Goal: Transaction & Acquisition: Purchase product/service

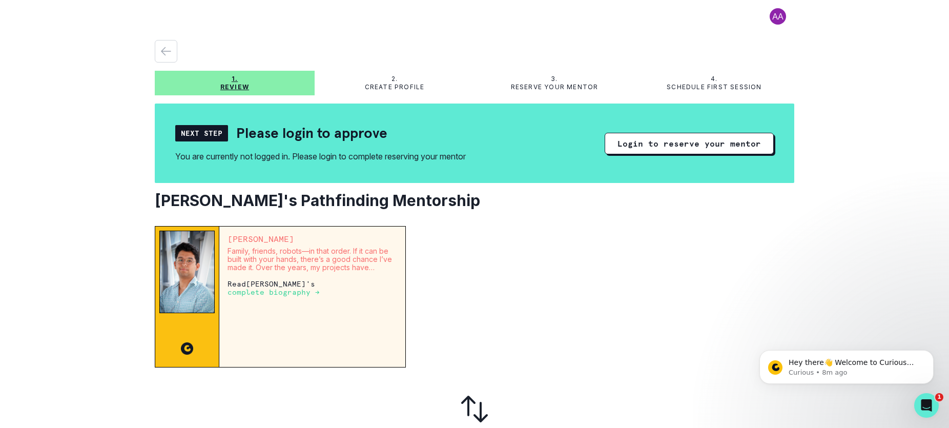
click at [207, 134] on div "Next Step" at bounding box center [201, 133] width 53 height 16
click at [680, 146] on button "Login to reserve your mentor" at bounding box center [689, 144] width 169 height 22
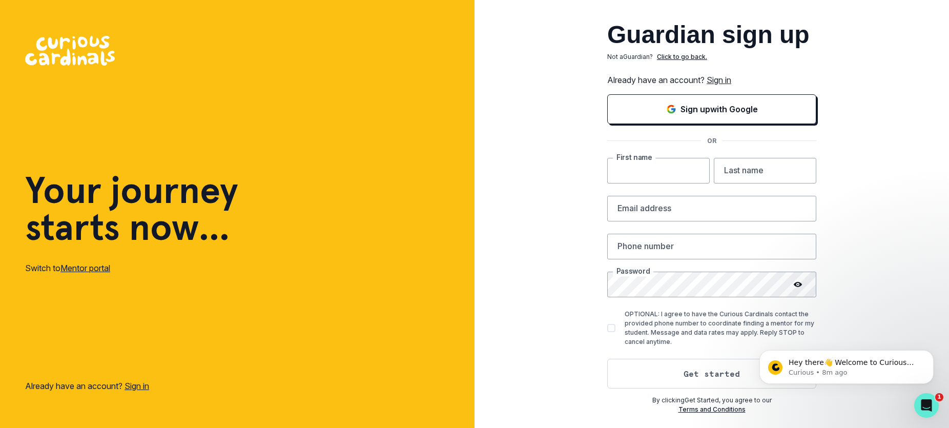
click at [657, 170] on input "text" at bounding box center [658, 171] width 103 height 26
type input "[PERSON_NAME]"
type input "Tettamanzi"
type input "[EMAIL_ADDRESS][DOMAIN_NAME]"
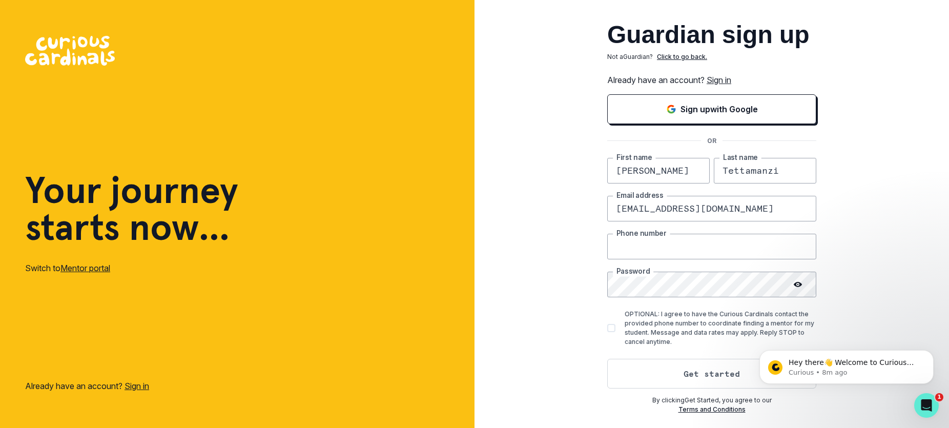
type input "9176502759"
click at [798, 286] on icon at bounding box center [798, 284] width 8 height 5
click at [614, 326] on span at bounding box center [611, 328] width 8 height 8
click at [607, 328] on input "OPTIONAL: I agree to have the Curious Cardinals contact the provided phone numb…" at bounding box center [607, 328] width 1 height 1
checkbox input "true"
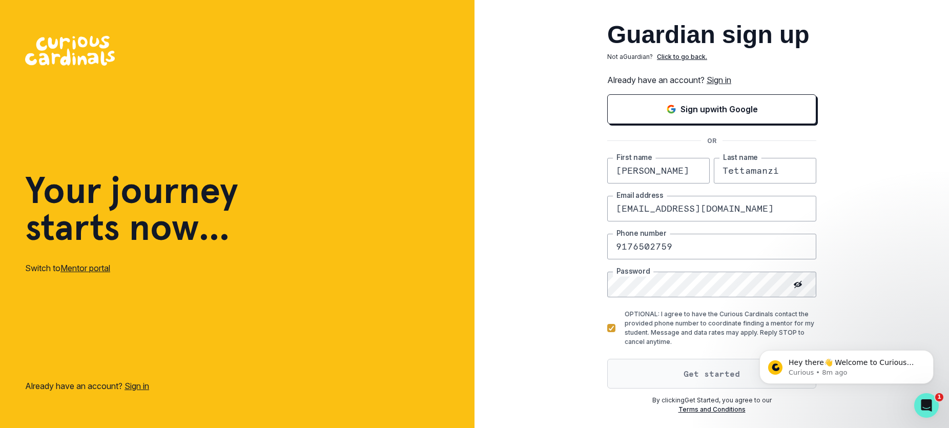
click at [703, 373] on button "Get started" at bounding box center [711, 374] width 209 height 30
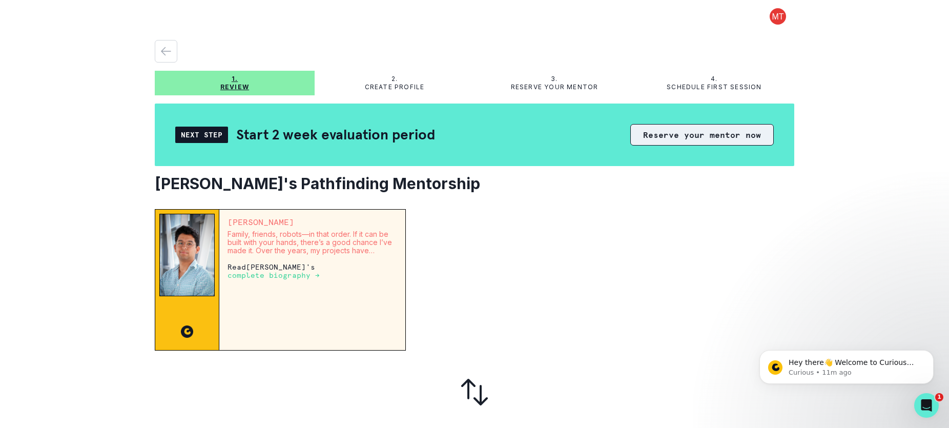
click at [691, 132] on button "Reserve your mentor now" at bounding box center [702, 135] width 144 height 22
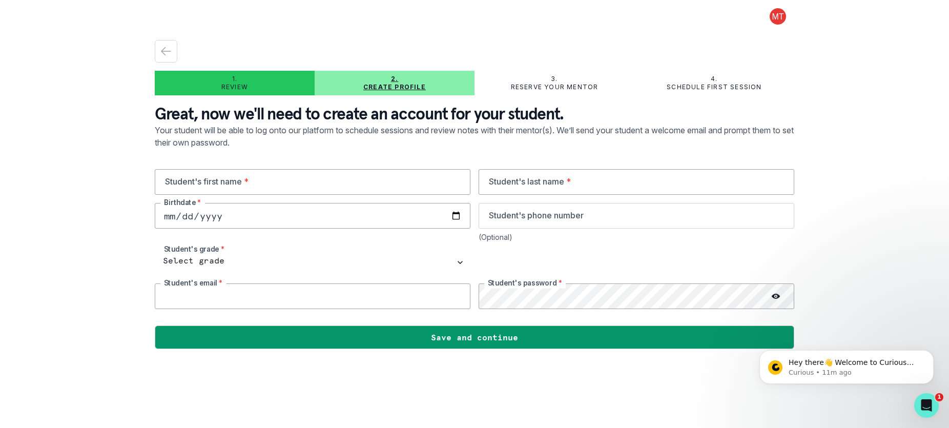
type input "[EMAIL_ADDRESS][DOMAIN_NAME]"
click at [244, 182] on input "text" at bounding box center [313, 182] width 316 height 26
type input "[PERSON_NAME]"
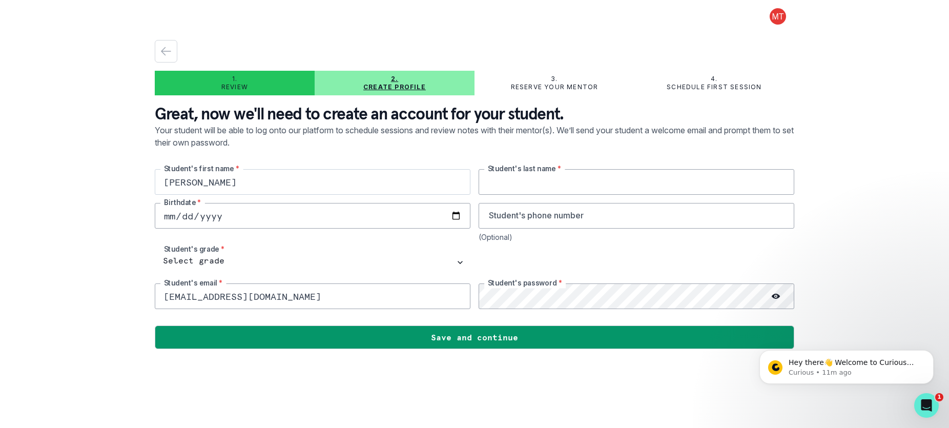
type input "[PERSON_NAME]"
type input "9176502759"
click at [173, 219] on input "date" at bounding box center [313, 216] width 316 height 26
type input "[DATE]"
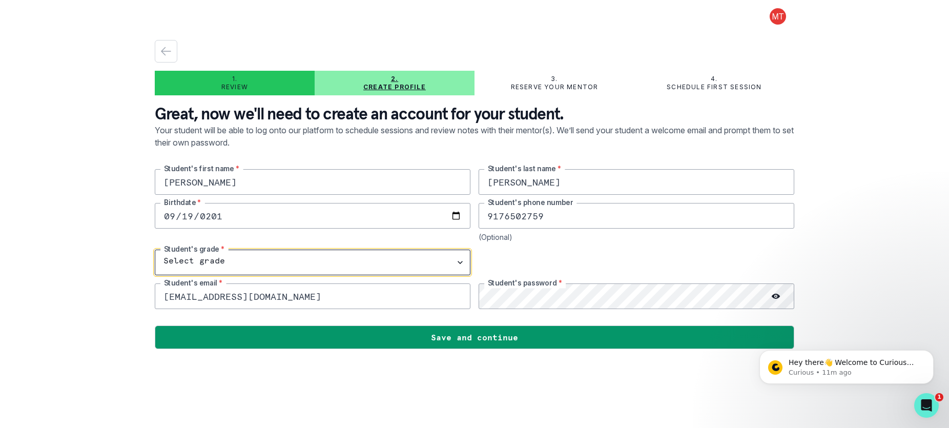
click at [463, 263] on select "Select grade 1st Grade 2nd Grade 3rd Grade 4th Grade 5th Grade 6th Grade 7th Gr…" at bounding box center [313, 263] width 316 height 26
select select "8th Grade"
click at [155, 250] on select "Select grade 1st Grade 2nd Grade 3rd Grade 4th Grade 5th Grade 6th Grade 7th Gr…" at bounding box center [313, 263] width 316 height 26
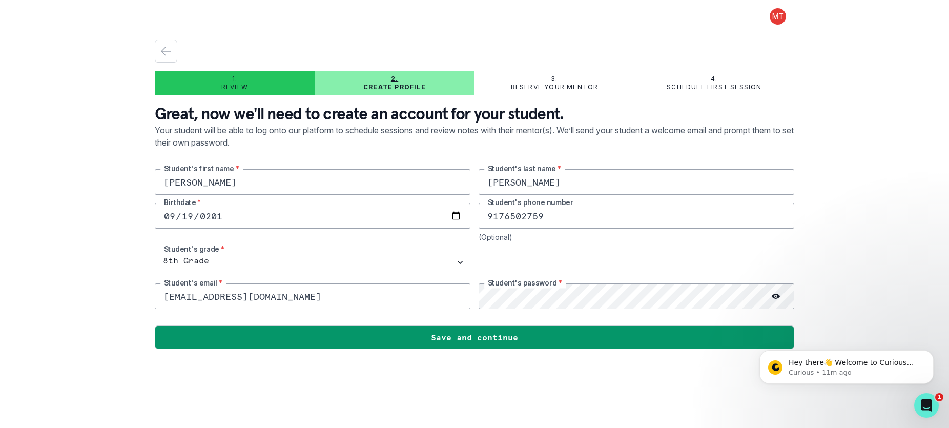
click at [217, 294] on input "[EMAIL_ADDRESS][DOMAIN_NAME]" at bounding box center [313, 296] width 316 height 26
drag, startPoint x: 226, startPoint y: 297, endPoint x: 258, endPoint y: 233, distance: 72.0
click at [141, 286] on div "1. Review 2. Create profile 3. Reserve your mentor 4. Schedule first session Gr…" at bounding box center [474, 214] width 949 height 428
type input "[EMAIL_ADDRESS][DOMAIN_NAME]"
click at [775, 296] on circle at bounding box center [776, 297] width 2 height 2
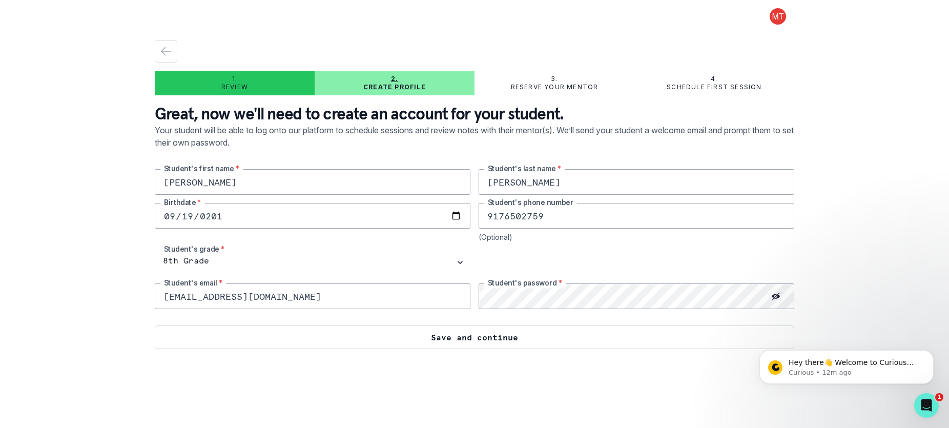
click at [502, 337] on button "Save and continue" at bounding box center [475, 337] width 640 height 24
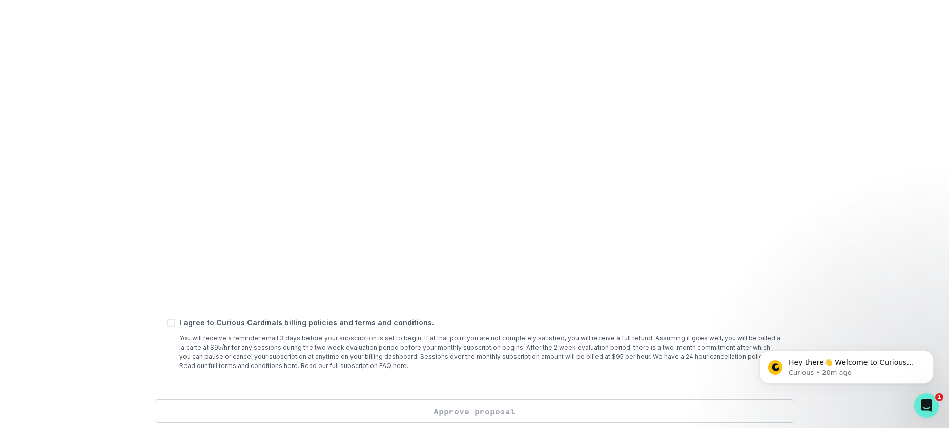
scroll to position [360, 0]
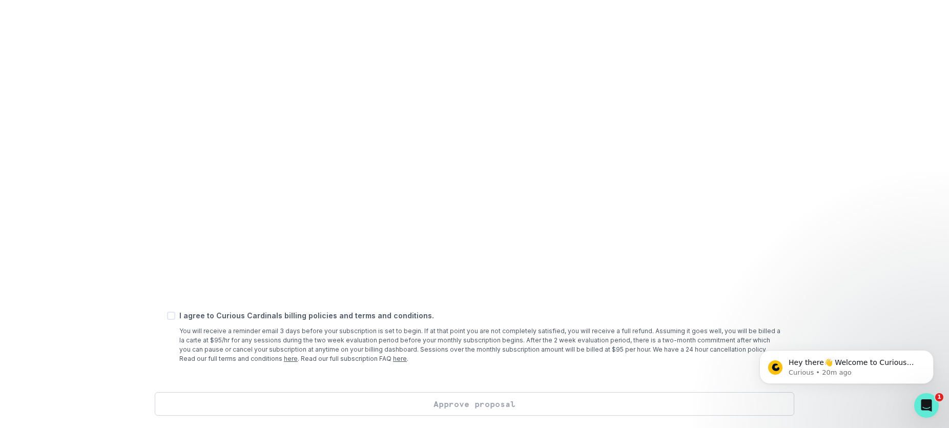
click at [171, 315] on span at bounding box center [171, 316] width 8 height 8
click at [167, 316] on input "checkbox" at bounding box center [167, 316] width 1 height 1
checkbox input "true"
click at [478, 406] on button "Approve proposal" at bounding box center [475, 404] width 640 height 24
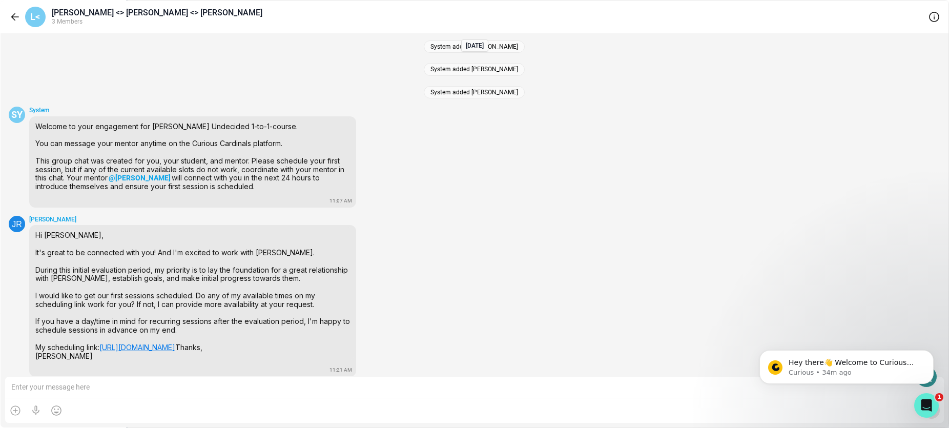
scroll to position [341, 0]
